Goal: Transaction & Acquisition: Purchase product/service

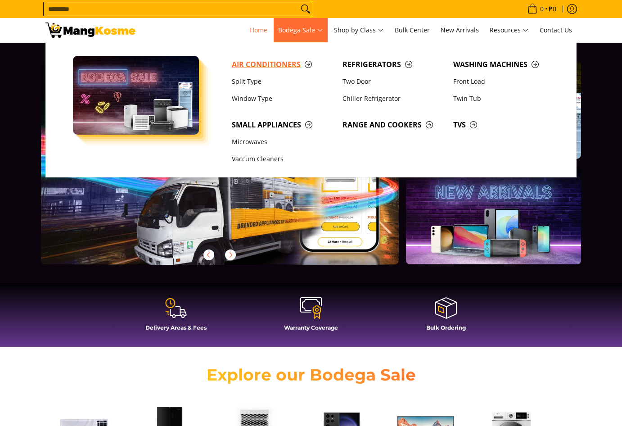
click at [282, 63] on span "Air Conditioners" at bounding box center [283, 64] width 102 height 11
click at [242, 95] on link "Window Type" at bounding box center [282, 98] width 111 height 17
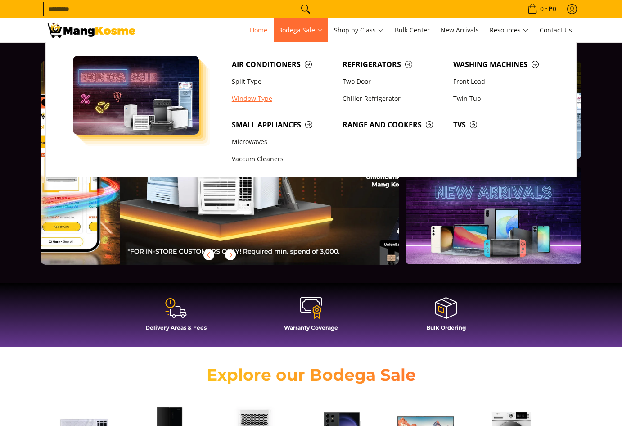
click at [240, 99] on link "Window Type" at bounding box center [282, 98] width 111 height 17
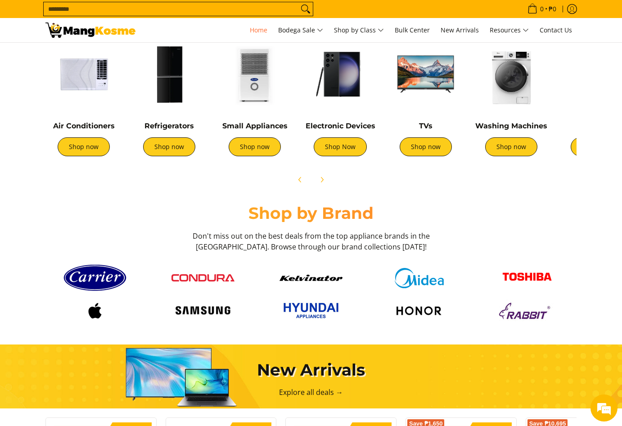
scroll to position [401, 0]
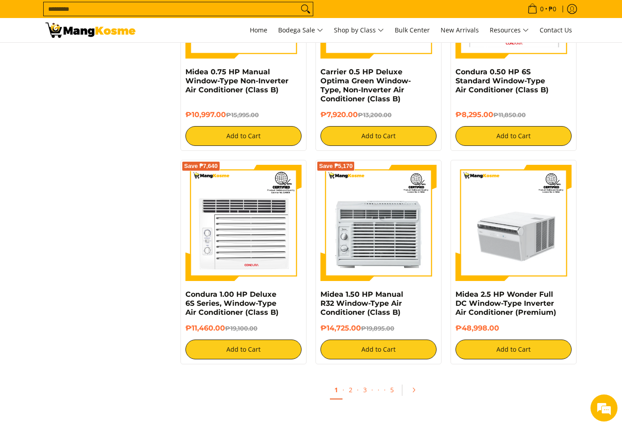
scroll to position [1620, 0]
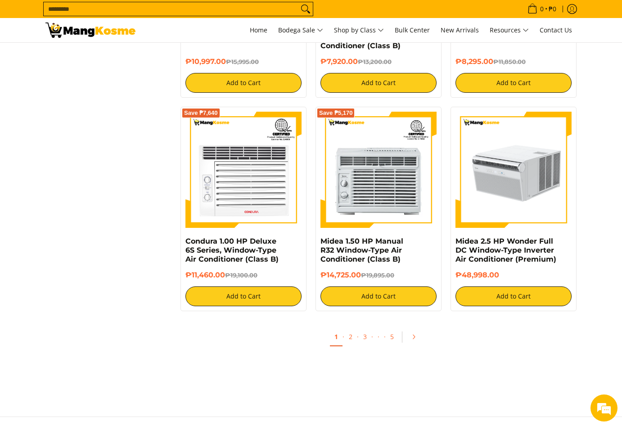
click at [509, 197] on img at bounding box center [513, 170] width 116 height 116
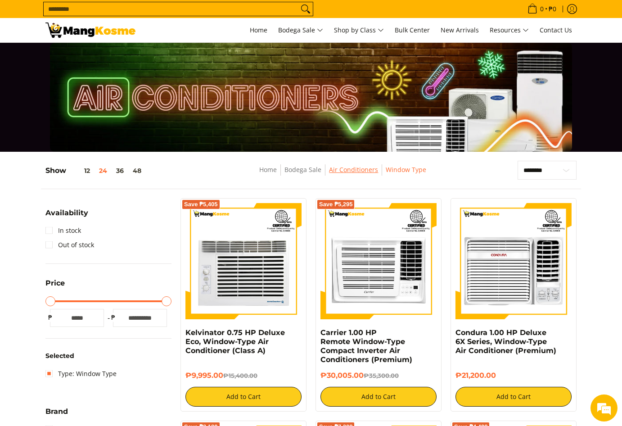
click at [341, 172] on link "Air Conditioners" at bounding box center [353, 169] width 49 height 9
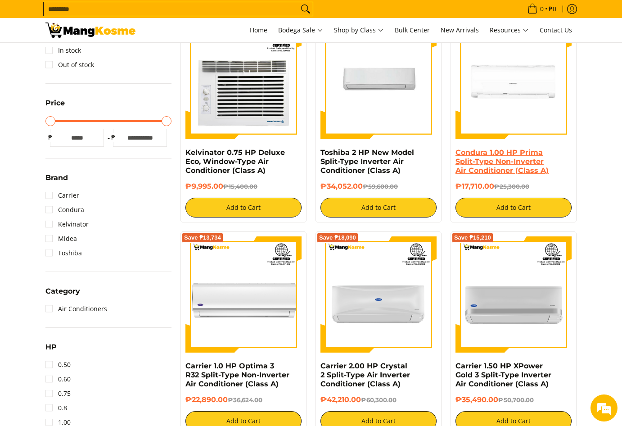
click at [485, 167] on link "Condura 1.00 HP Prima Split-Type Non-Inverter Air Conditioner (Class A)" at bounding box center [501, 161] width 93 height 27
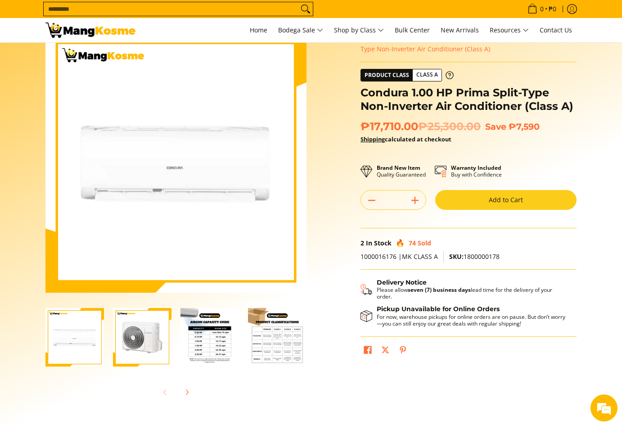
scroll to position [45, 0]
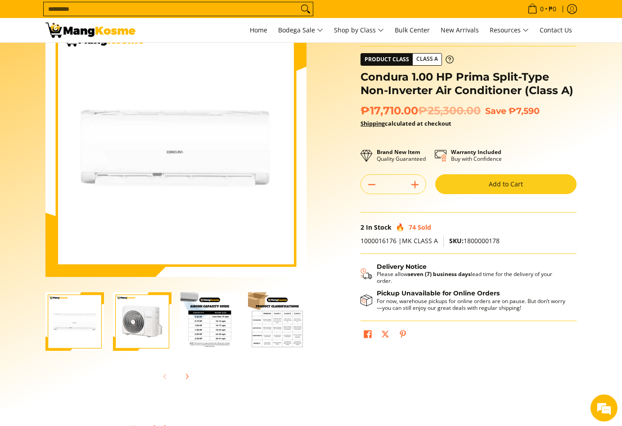
click at [263, 317] on img "Condura 1.00 HP Prima Split-Type Non-Inverter Air Conditioner (Class A)-4" at bounding box center [277, 321] width 59 height 59
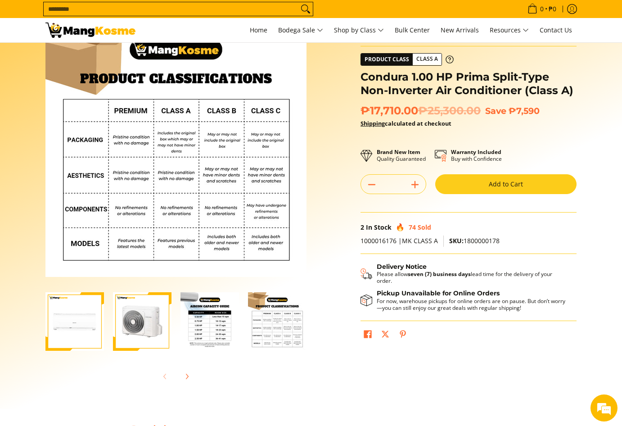
click at [232, 318] on img "Condura 1.00 HP Prima Split-Type Non-Inverter Air Conditioner (Class A)-3" at bounding box center [209, 321] width 59 height 59
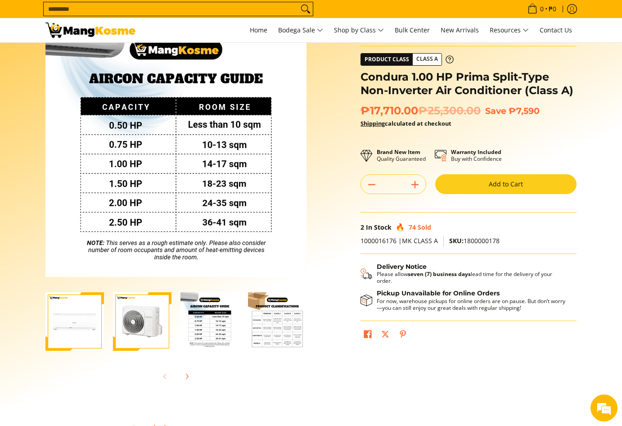
click at [169, 319] on img "Condura 1.00 HP Prima Split-Type Non-Inverter Air Conditioner (Class A)-2" at bounding box center [142, 321] width 59 height 59
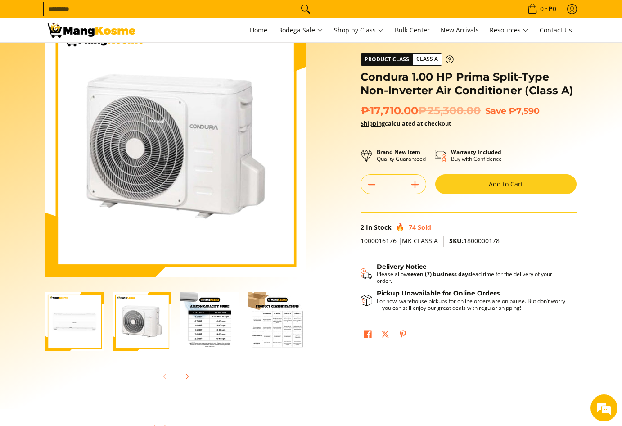
click at [114, 319] on img "Condura 1.00 HP Prima Split-Type Non-Inverter Air Conditioner (Class A)-2" at bounding box center [142, 321] width 59 height 59
click at [87, 319] on img "Condura 1.00 HP Prima Split-Type Non-Inverter Air Conditioner (Class A)-1" at bounding box center [74, 321] width 59 height 59
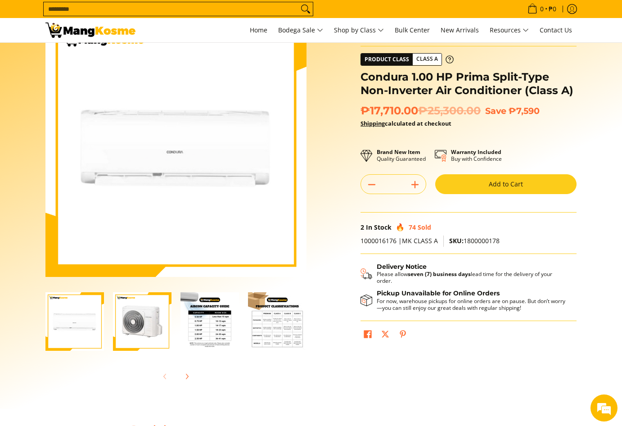
click at [130, 319] on img "Condura 1.00 HP Prima Split-Type Non-Inverter Air Conditioner (Class A)-2" at bounding box center [142, 321] width 59 height 59
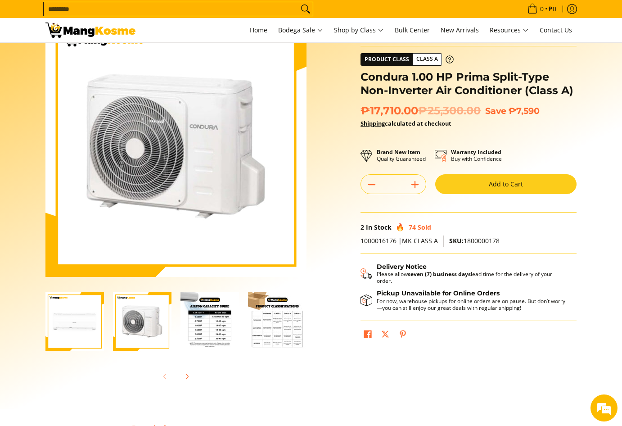
click at [203, 320] on img "Condura 1.00 HP Prima Split-Type Non-Inverter Air Conditioner (Class A)-3" at bounding box center [209, 321] width 59 height 59
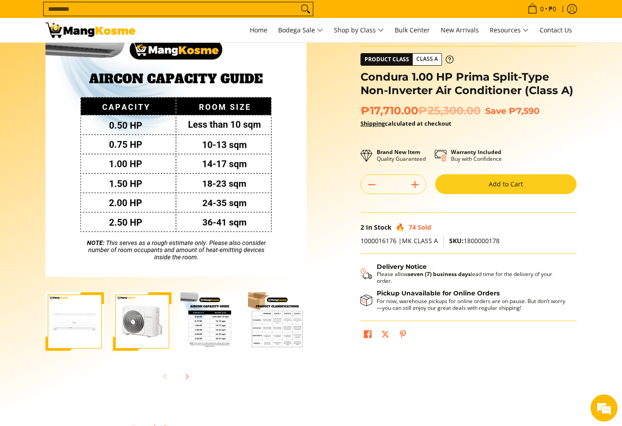
click at [252, 320] on img "Condura 1.00 HP Prima Split-Type Non-Inverter Air Conditioner (Class A)-4" at bounding box center [277, 321] width 59 height 59
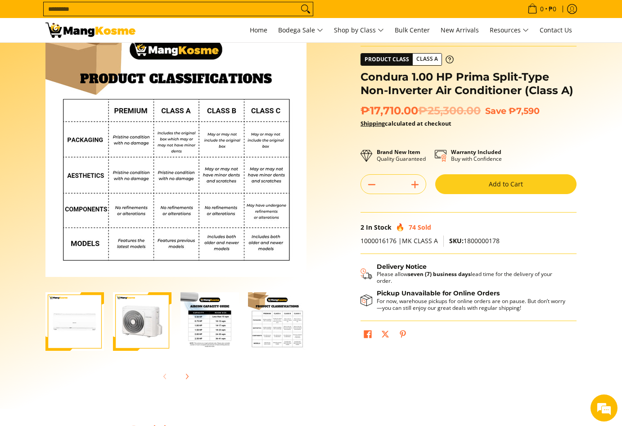
click at [217, 320] on img "Condura 1.00 HP Prima Split-Type Non-Inverter Air Conditioner (Class A)-3" at bounding box center [209, 321] width 59 height 59
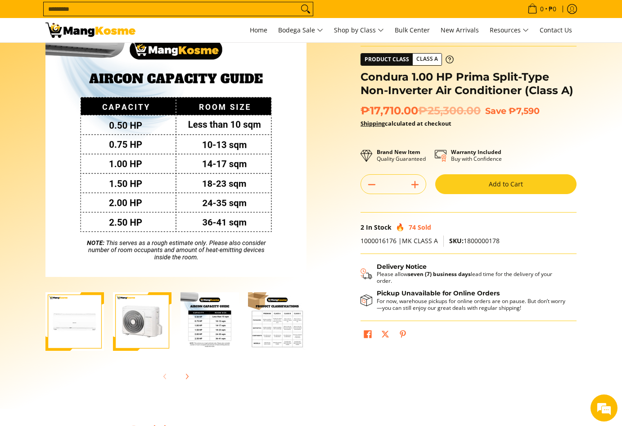
click at [177, 320] on div at bounding box center [210, 322] width 68 height 70
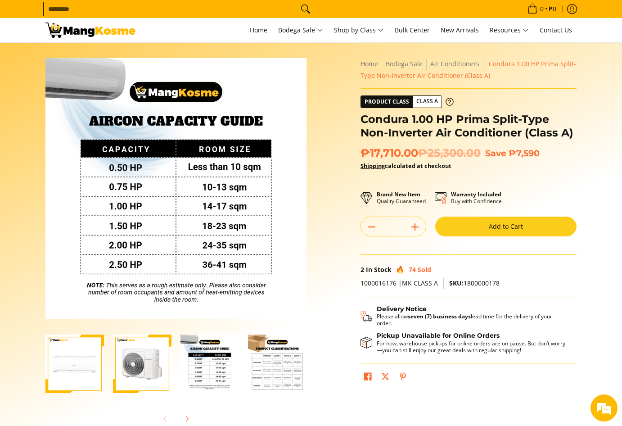
scroll to position [0, 0]
